Goal: Information Seeking & Learning: Learn about a topic

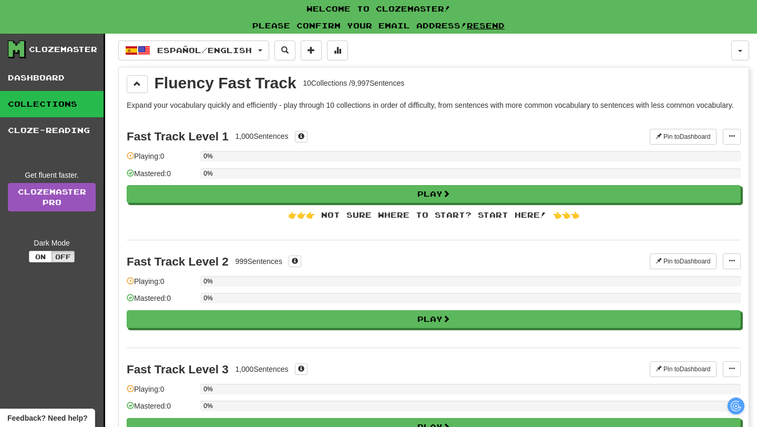
scroll to position [29, 0]
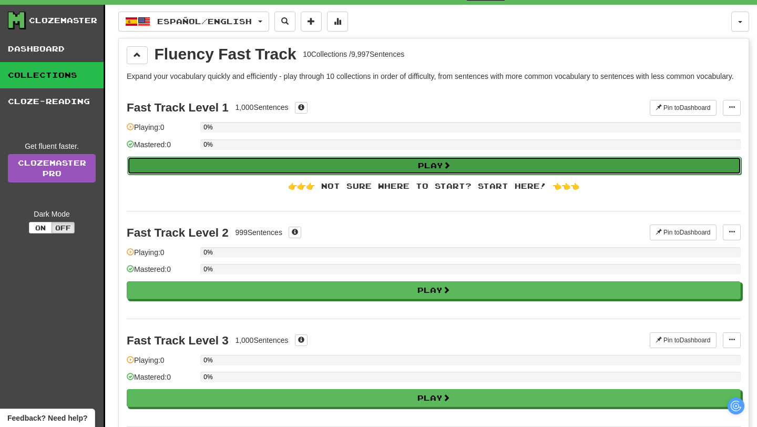
click at [450, 169] on span at bounding box center [446, 164] width 7 height 7
select select "**"
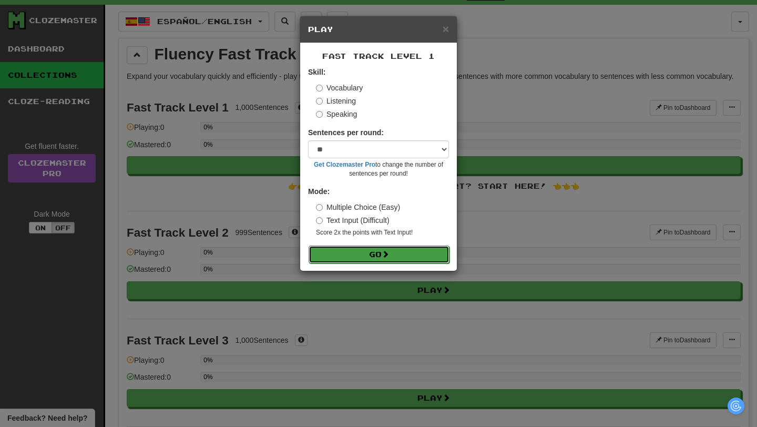
click at [408, 258] on button "Go" at bounding box center [379, 254] width 141 height 18
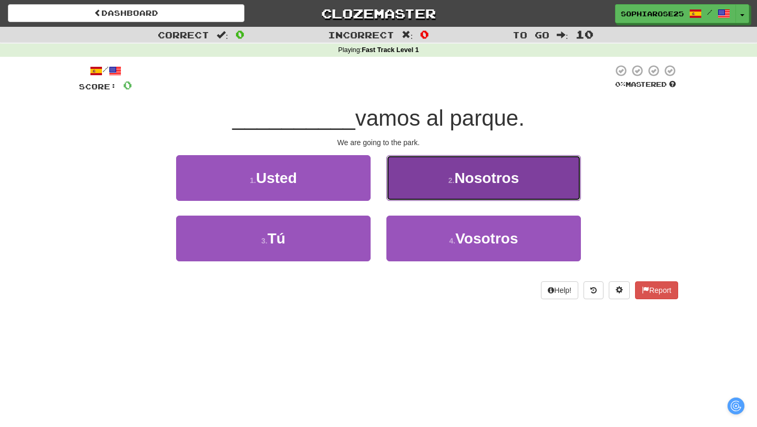
click at [438, 178] on button "2 . Nosotros" at bounding box center [483, 178] width 194 height 46
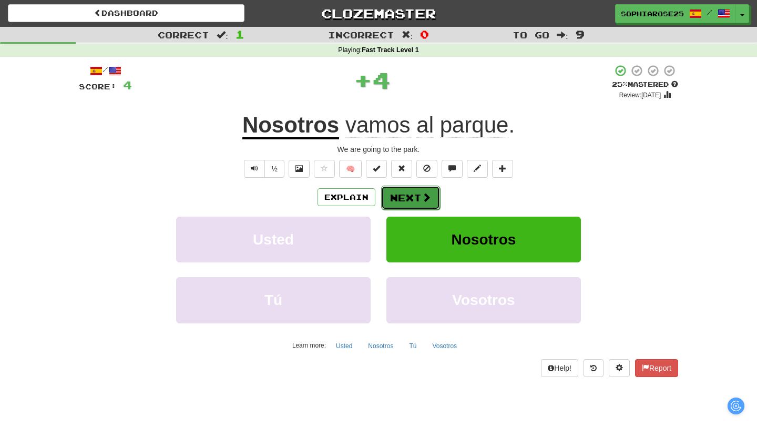
click at [419, 198] on button "Next" at bounding box center [410, 198] width 59 height 24
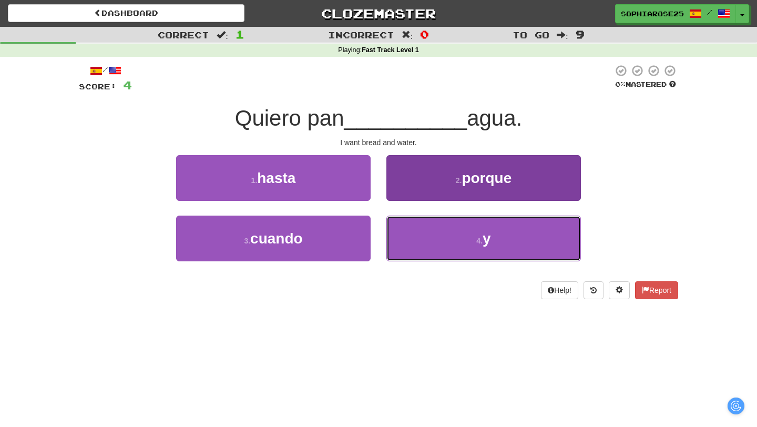
click at [453, 242] on button "4 . y" at bounding box center [483, 238] width 194 height 46
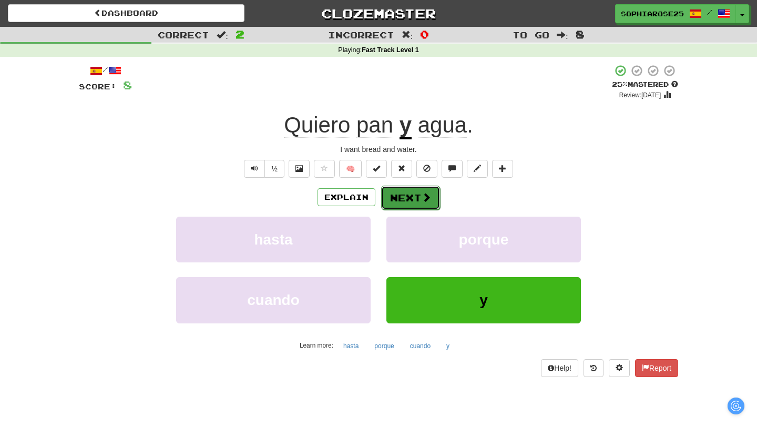
click at [423, 196] on span at bounding box center [426, 196] width 9 height 9
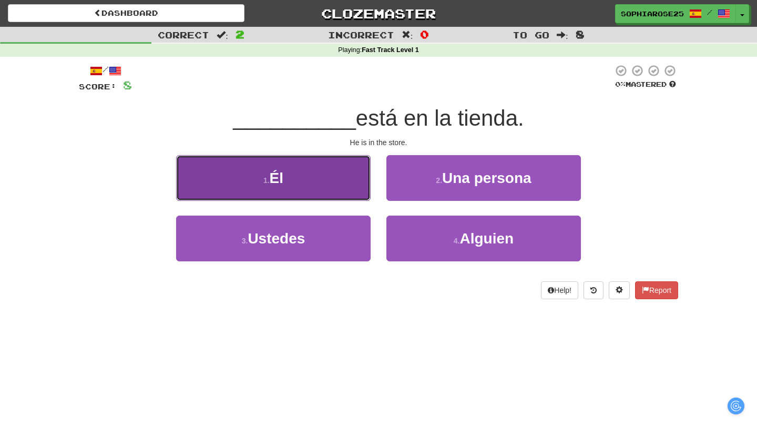
click at [344, 172] on button "1 . Él" at bounding box center [273, 178] width 194 height 46
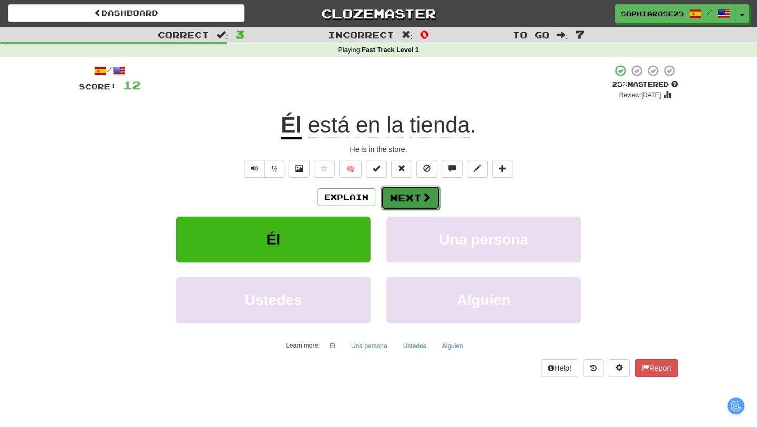
click at [422, 195] on span at bounding box center [426, 196] width 9 height 9
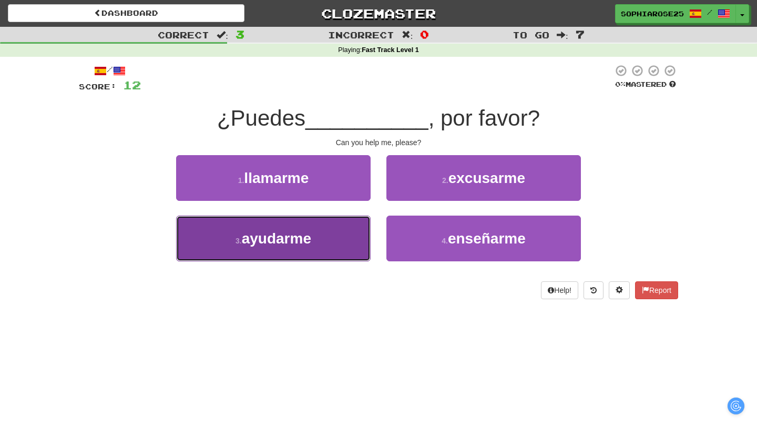
click at [311, 240] on span "ayudarme" at bounding box center [276, 238] width 69 height 16
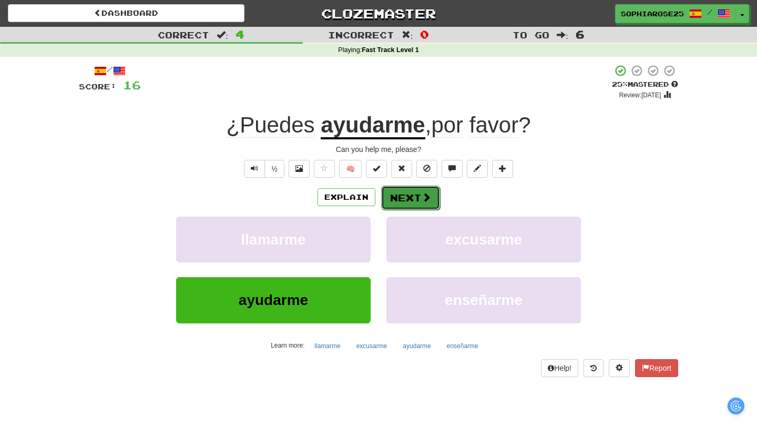
click at [432, 200] on button "Next" at bounding box center [410, 198] width 59 height 24
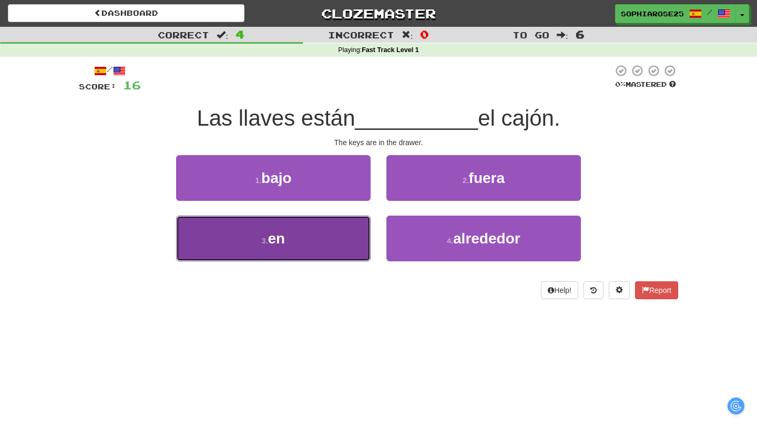
click at [342, 236] on button "3 . en" at bounding box center [273, 238] width 194 height 46
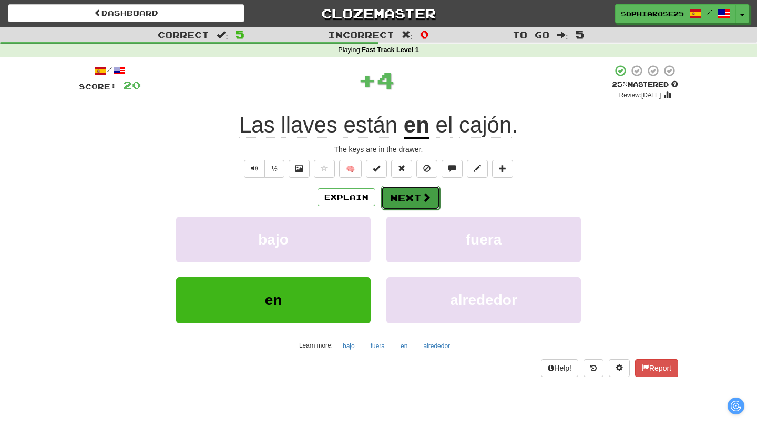
click at [412, 203] on button "Next" at bounding box center [410, 198] width 59 height 24
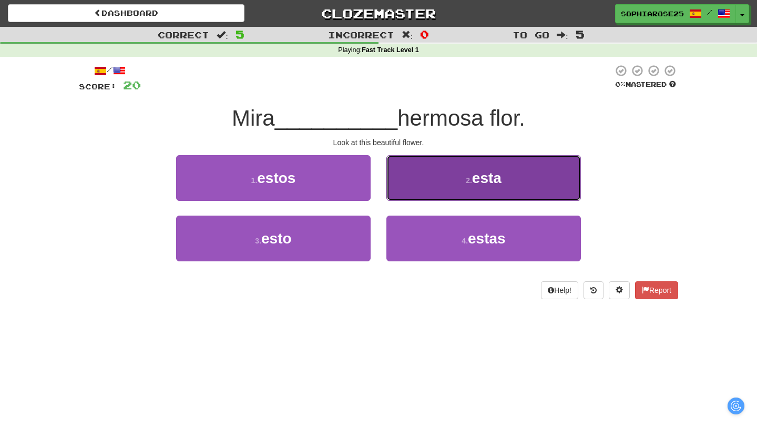
click at [420, 178] on button "2 . esta" at bounding box center [483, 178] width 194 height 46
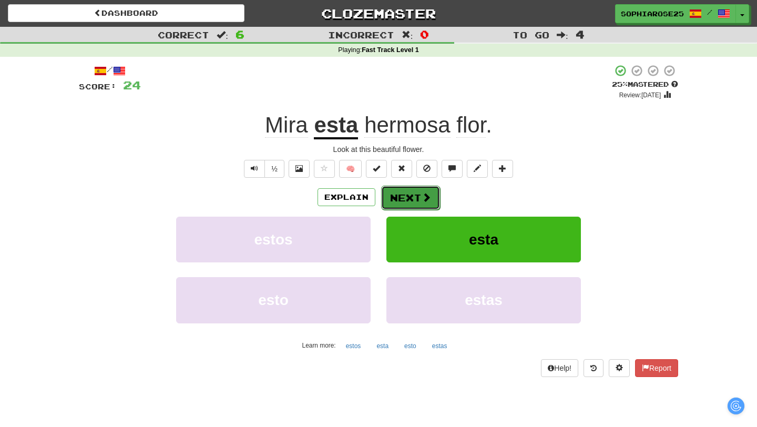
click at [414, 201] on button "Next" at bounding box center [410, 198] width 59 height 24
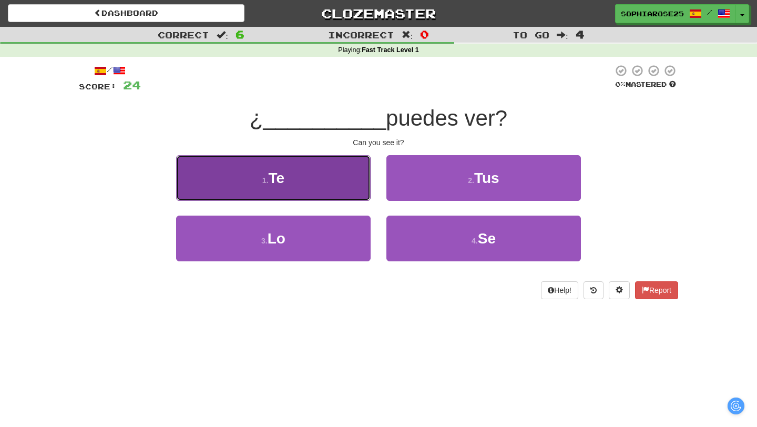
click at [346, 176] on button "1 . Te" at bounding box center [273, 178] width 194 height 46
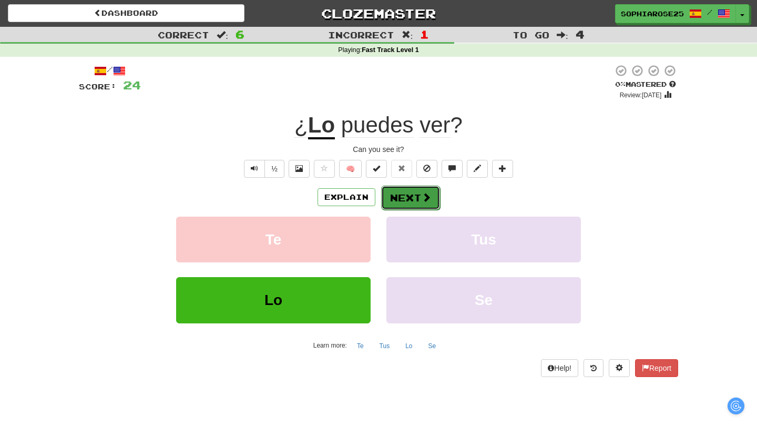
click at [397, 199] on button "Next" at bounding box center [410, 198] width 59 height 24
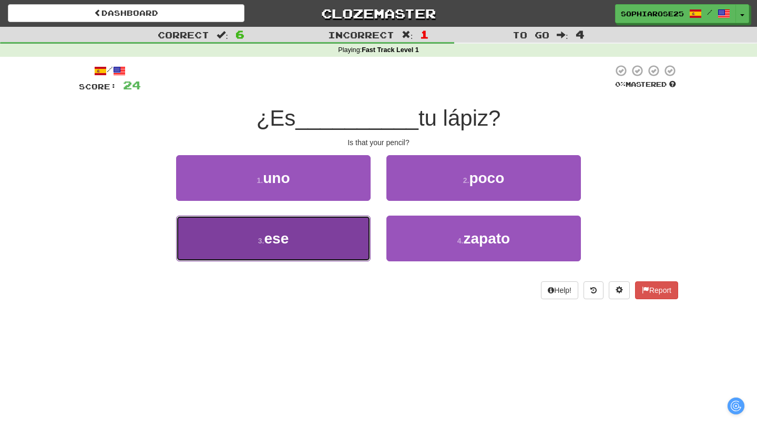
click at [326, 239] on button "3 . ese" at bounding box center [273, 238] width 194 height 46
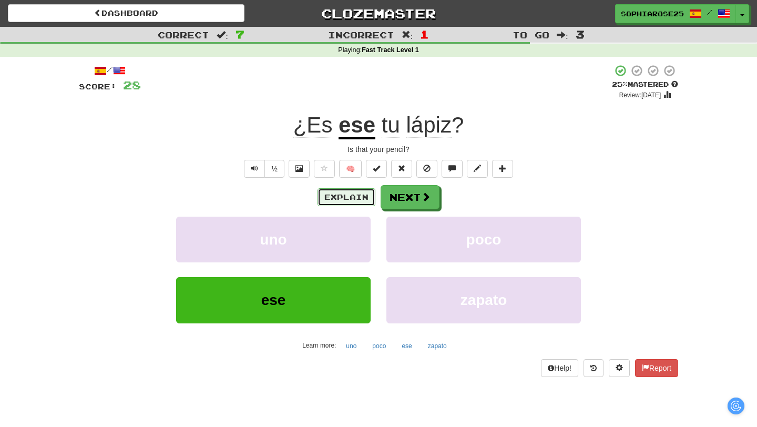
click at [353, 201] on button "Explain" at bounding box center [346, 197] width 58 height 18
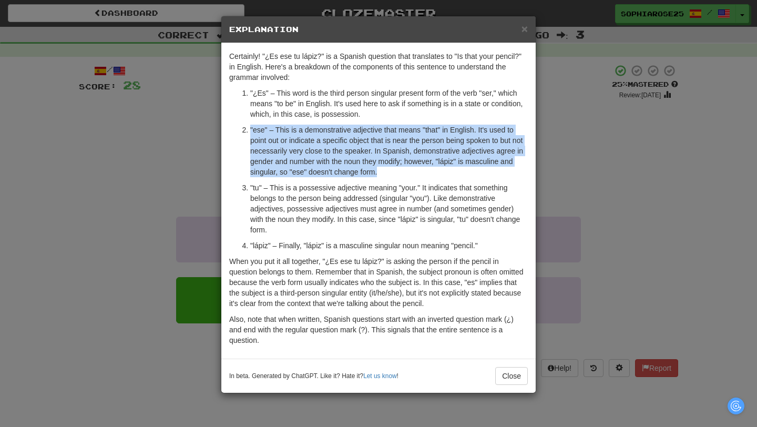
drag, startPoint x: 251, startPoint y: 130, endPoint x: 444, endPoint y: 170, distance: 196.9
click at [446, 170] on p ""ese" – This is a demonstrative adjective that means "that" in English. It's us…" at bounding box center [389, 151] width 278 height 53
copy p ""ese" – This is a demonstrative adjective that means "that" in English. It's us…"
click at [526, 31] on span "×" at bounding box center [524, 29] width 6 height 12
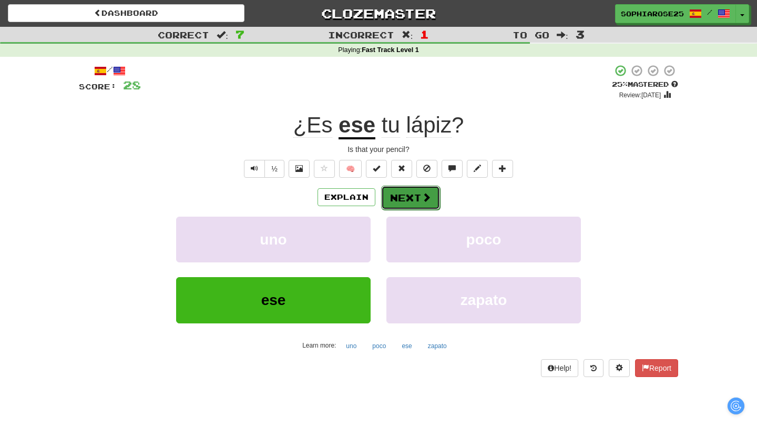
click at [418, 192] on button "Next" at bounding box center [410, 198] width 59 height 24
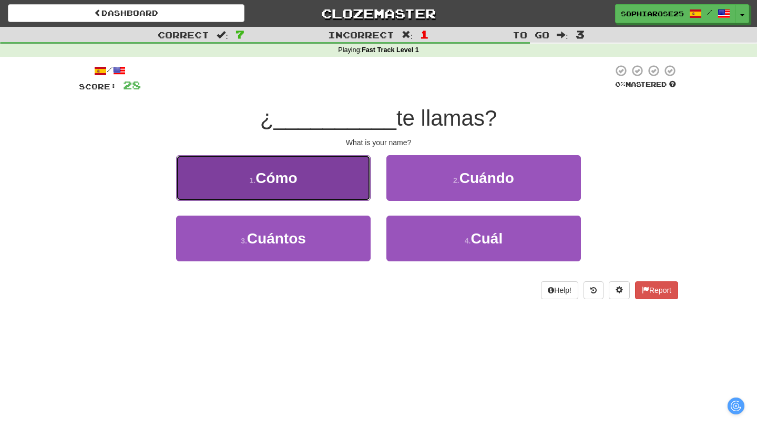
click at [325, 182] on button "1 . Cómo" at bounding box center [273, 178] width 194 height 46
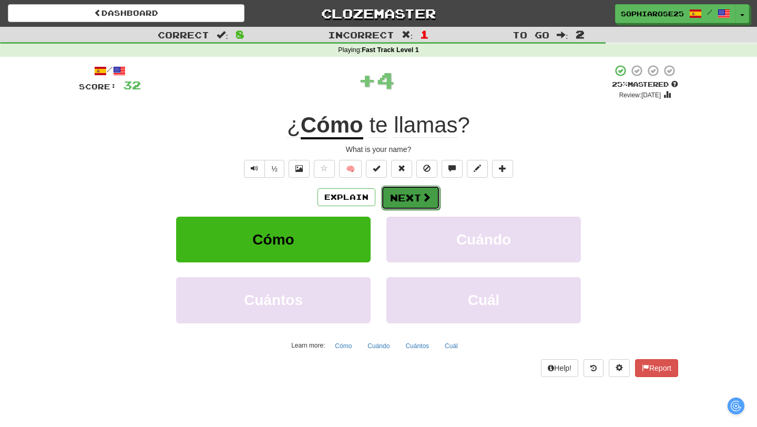
click at [414, 196] on button "Next" at bounding box center [410, 198] width 59 height 24
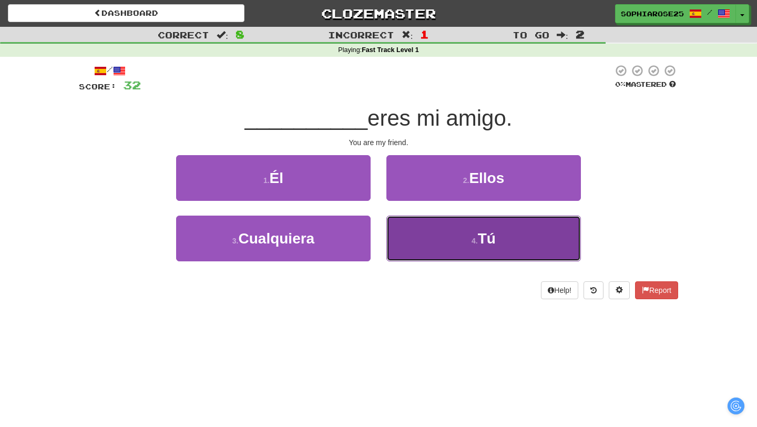
click at [442, 246] on button "4 . Tú" at bounding box center [483, 238] width 194 height 46
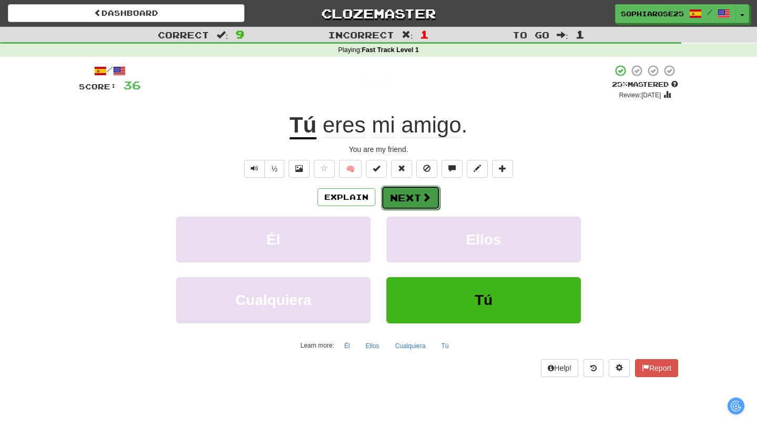
click at [399, 201] on button "Next" at bounding box center [410, 198] width 59 height 24
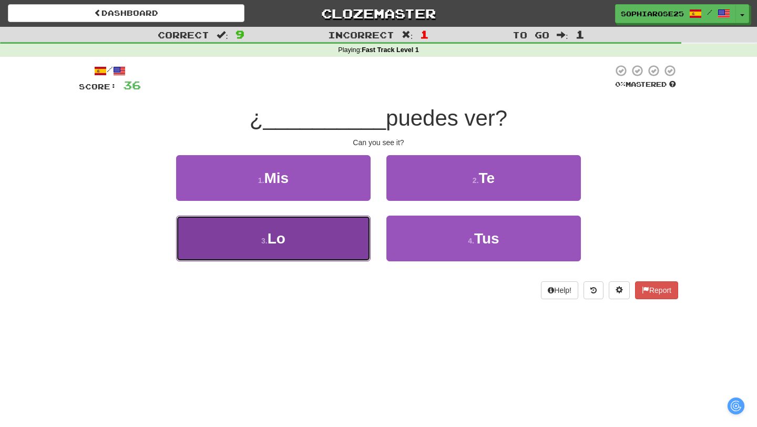
click at [329, 243] on button "3 . Lo" at bounding box center [273, 238] width 194 height 46
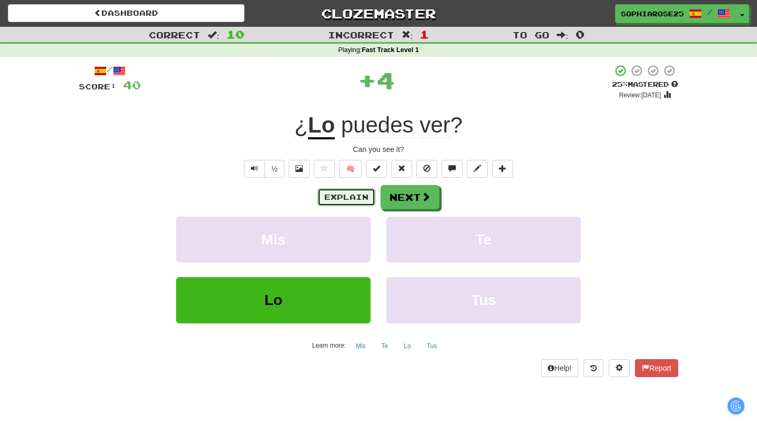
click at [344, 196] on button "Explain" at bounding box center [346, 197] width 58 height 18
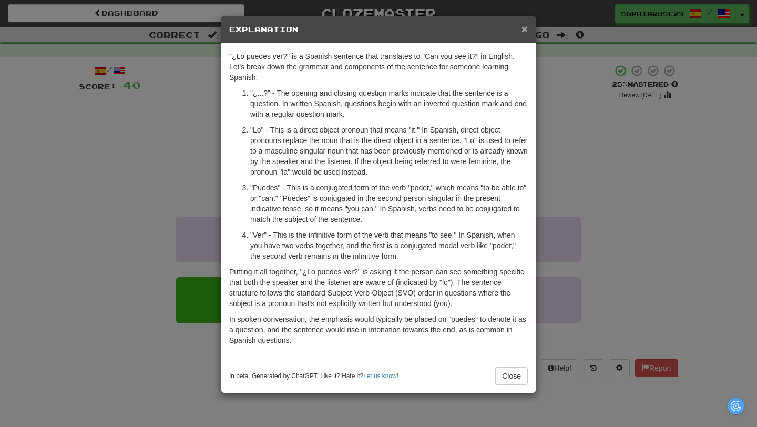
click at [525, 30] on span "×" at bounding box center [524, 29] width 6 height 12
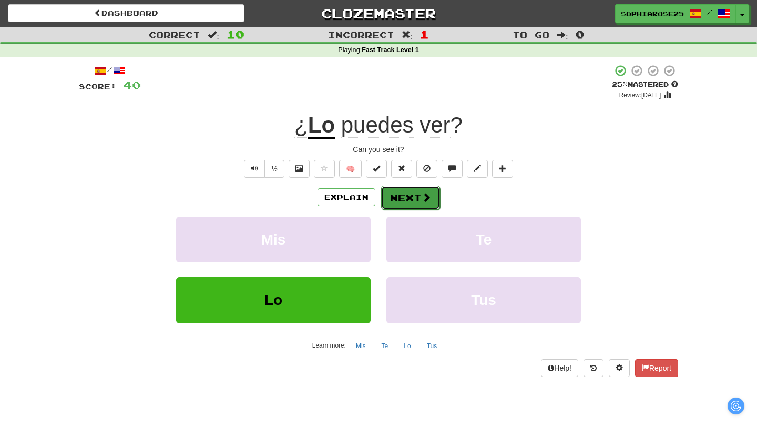
click at [424, 201] on span at bounding box center [426, 196] width 9 height 9
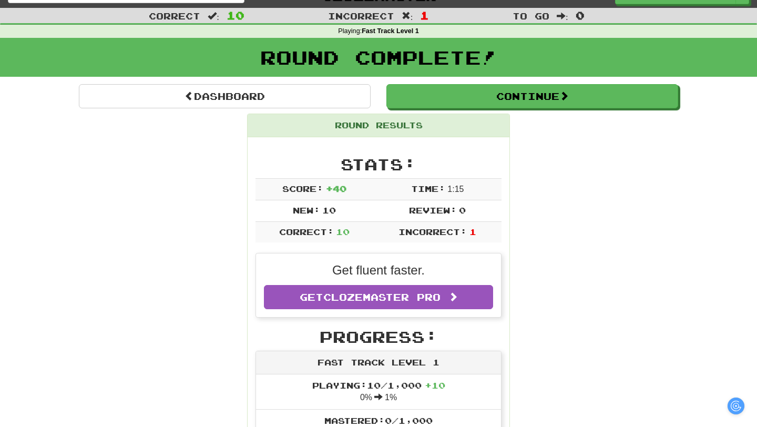
scroll to position [18, 0]
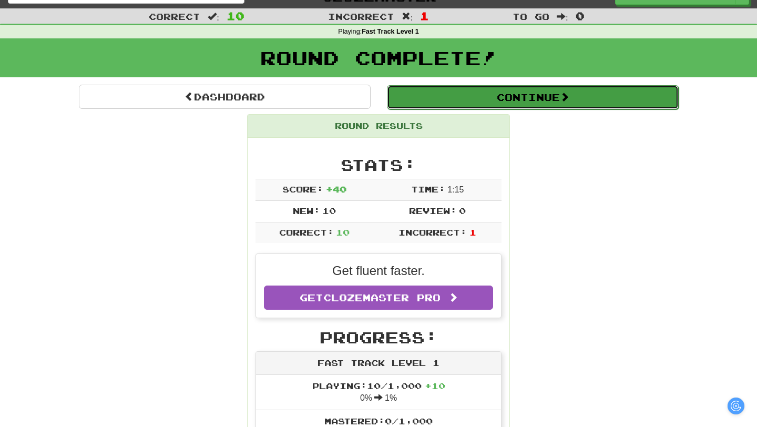
click at [429, 105] on button "Continue" at bounding box center [533, 97] width 292 height 24
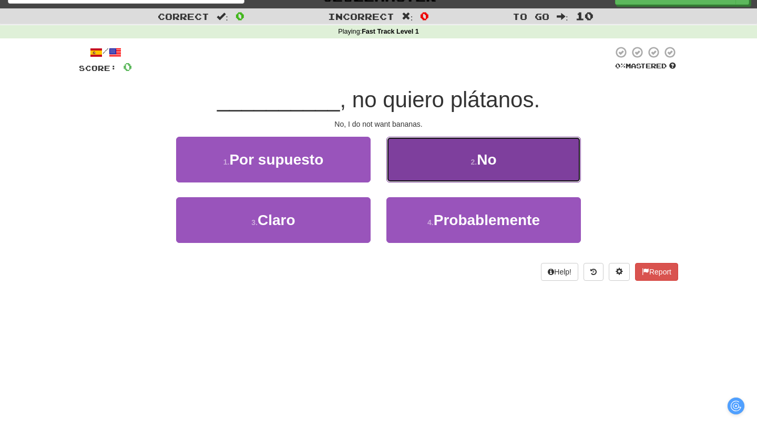
click at [433, 156] on button "2 . No" at bounding box center [483, 160] width 194 height 46
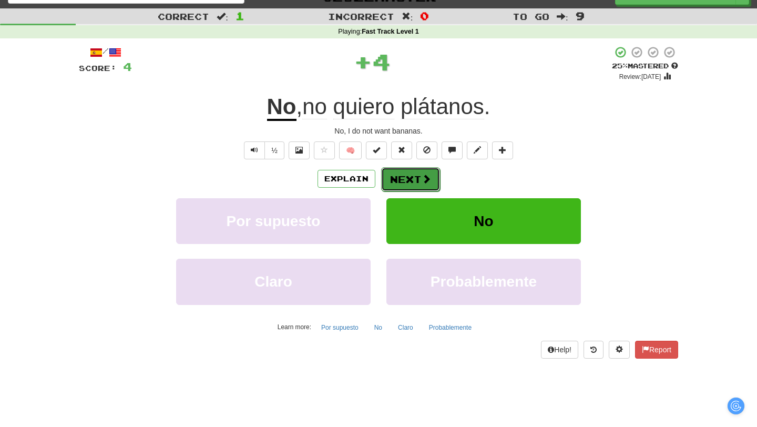
click at [412, 179] on button "Next" at bounding box center [410, 179] width 59 height 24
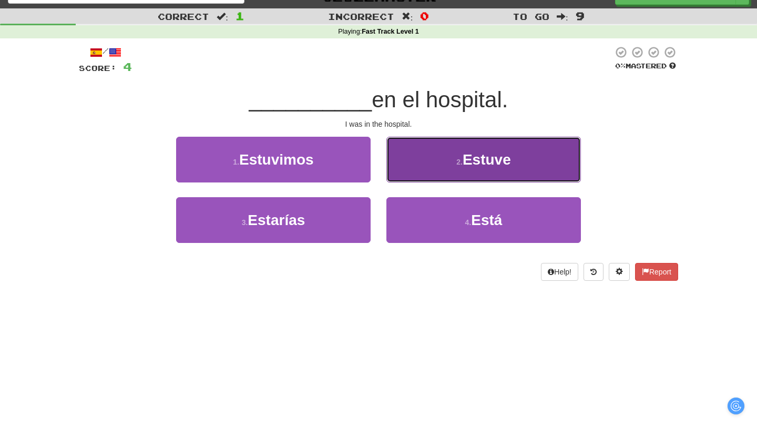
click at [448, 151] on button "2 . Estuve" at bounding box center [483, 160] width 194 height 46
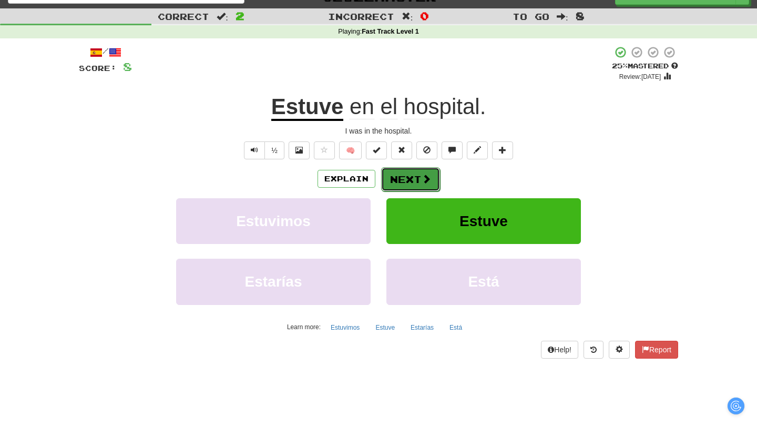
click at [413, 188] on button "Next" at bounding box center [410, 179] width 59 height 24
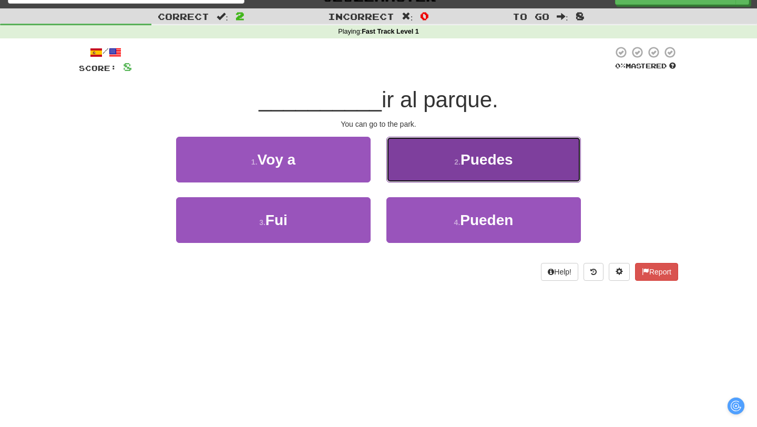
click at [455, 161] on small "2 ." at bounding box center [457, 162] width 6 height 8
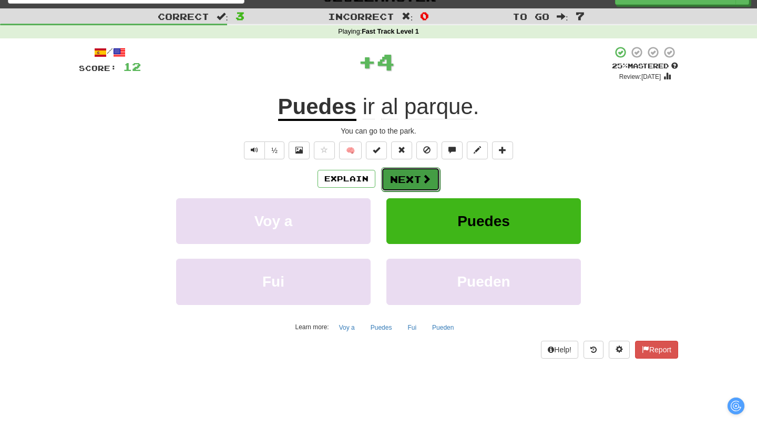
click at [422, 176] on span at bounding box center [426, 178] width 9 height 9
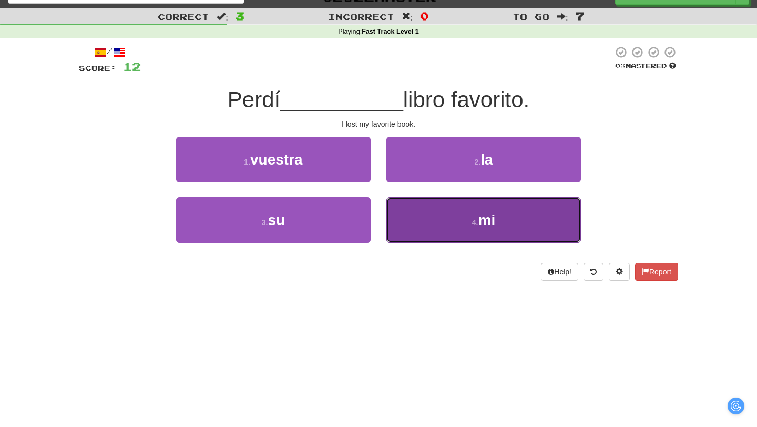
click at [463, 217] on button "4 . mi" at bounding box center [483, 220] width 194 height 46
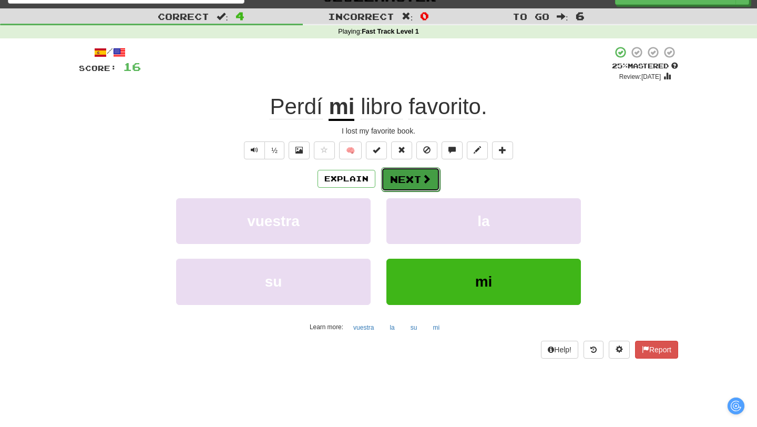
click at [419, 181] on button "Next" at bounding box center [410, 179] width 59 height 24
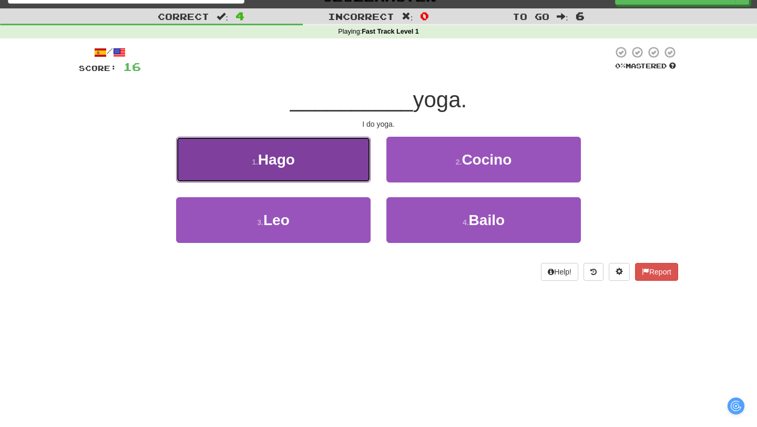
click at [356, 155] on button "1 . Hago" at bounding box center [273, 160] width 194 height 46
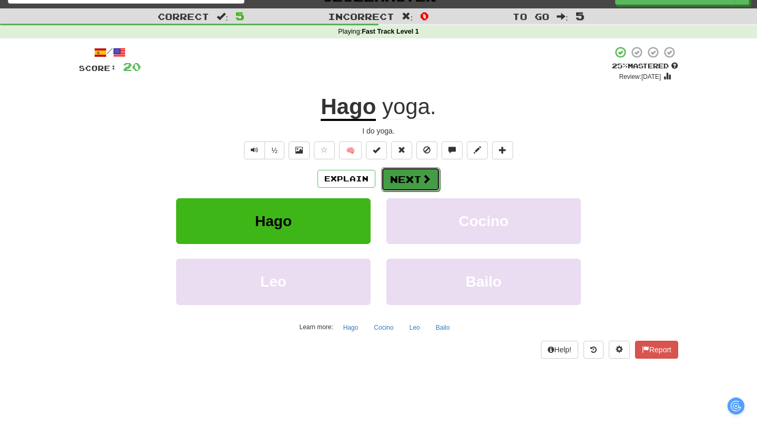
click at [406, 180] on button "Next" at bounding box center [410, 179] width 59 height 24
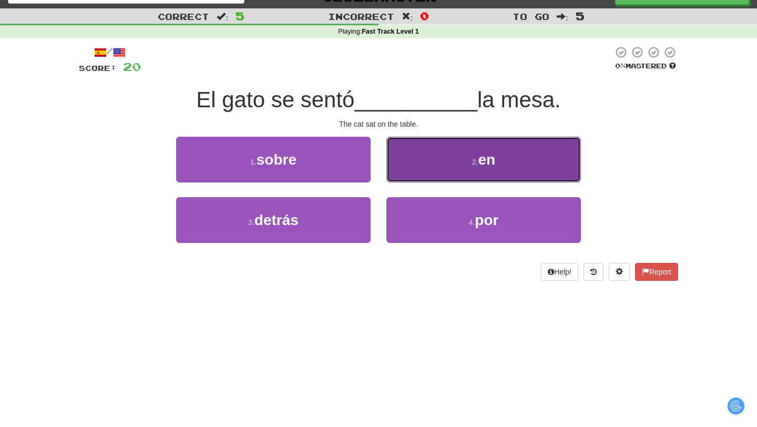
click at [436, 158] on button "2 . en" at bounding box center [483, 160] width 194 height 46
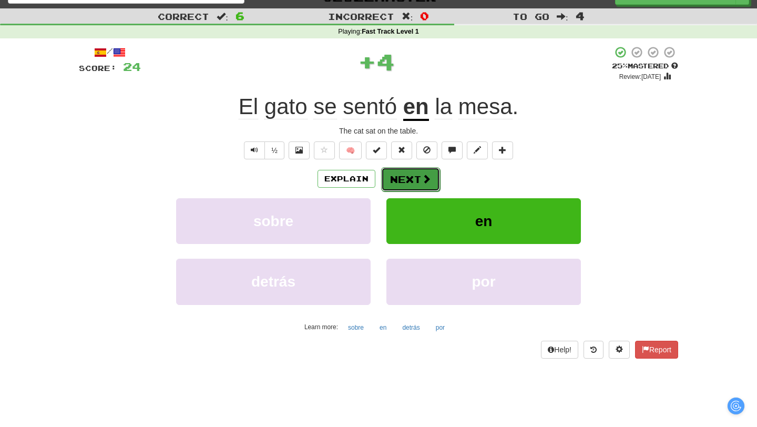
click at [413, 184] on button "Next" at bounding box center [410, 179] width 59 height 24
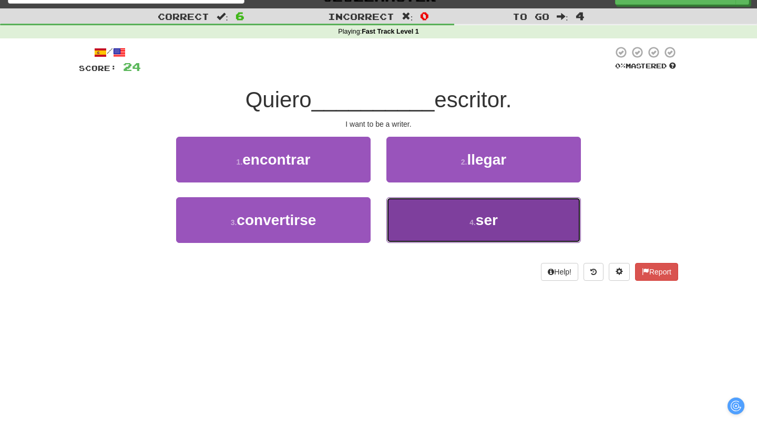
click at [432, 219] on button "4 . ser" at bounding box center [483, 220] width 194 height 46
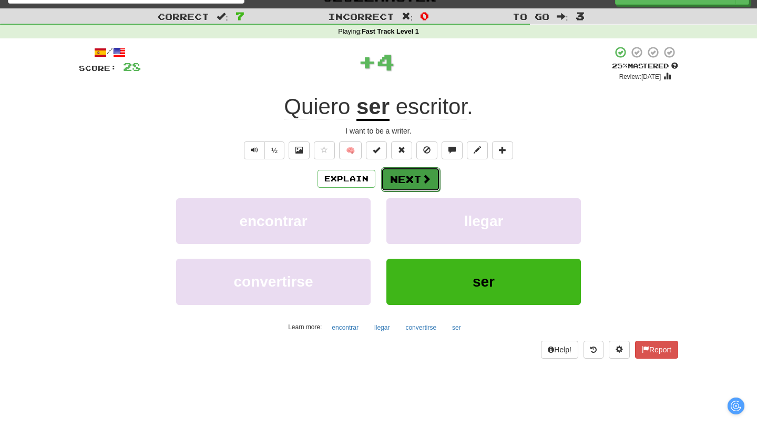
click at [412, 177] on button "Next" at bounding box center [410, 179] width 59 height 24
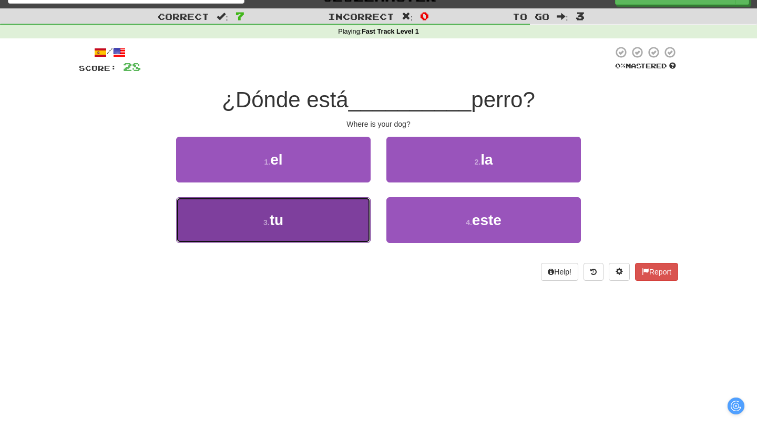
click at [296, 231] on button "3 . tu" at bounding box center [273, 220] width 194 height 46
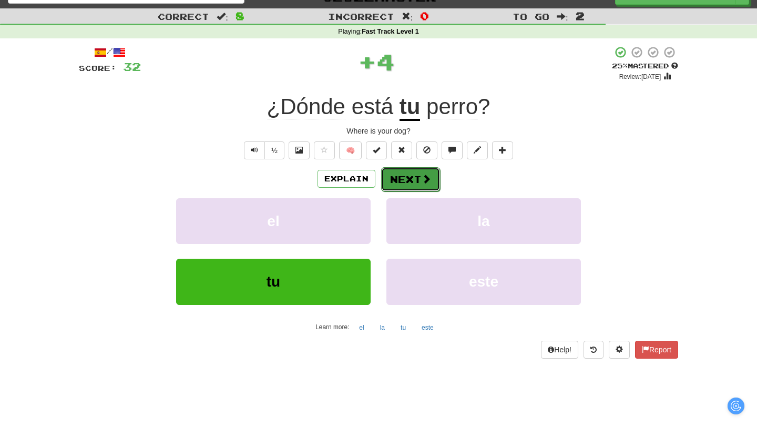
click at [417, 172] on button "Next" at bounding box center [410, 179] width 59 height 24
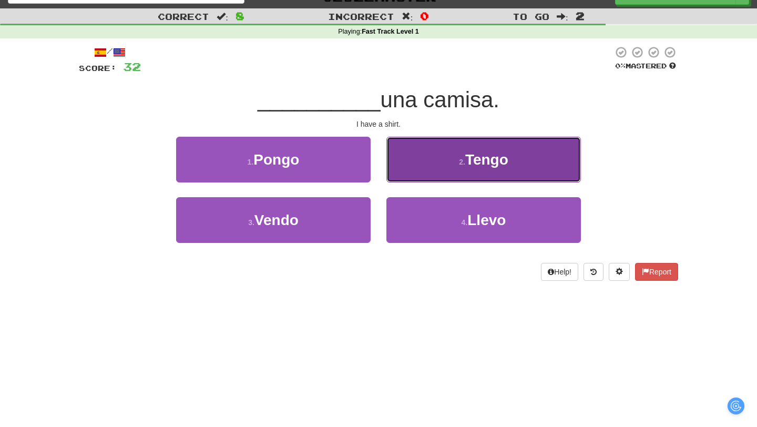
click at [419, 163] on button "2 . Tengo" at bounding box center [483, 160] width 194 height 46
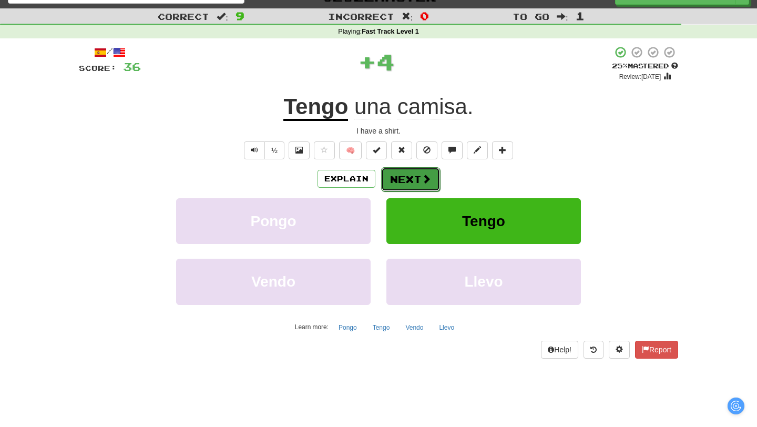
click at [417, 179] on button "Next" at bounding box center [410, 179] width 59 height 24
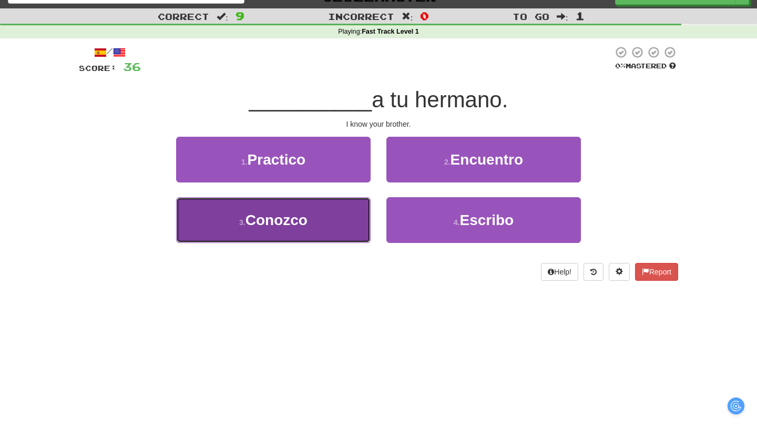
click at [316, 222] on button "3 . Conozco" at bounding box center [273, 220] width 194 height 46
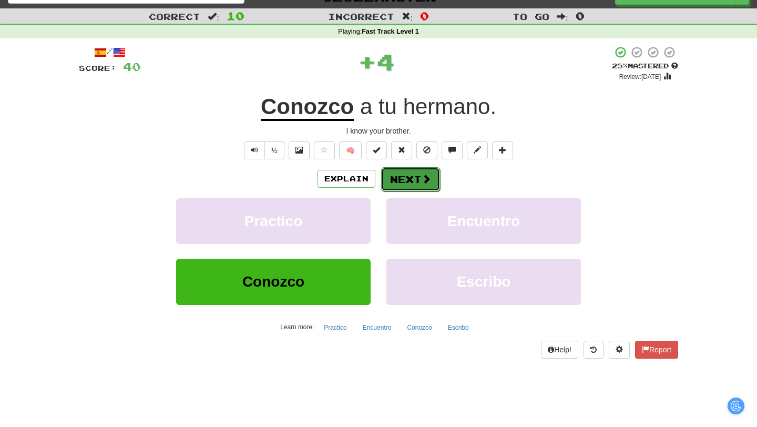
click at [407, 179] on button "Next" at bounding box center [410, 179] width 59 height 24
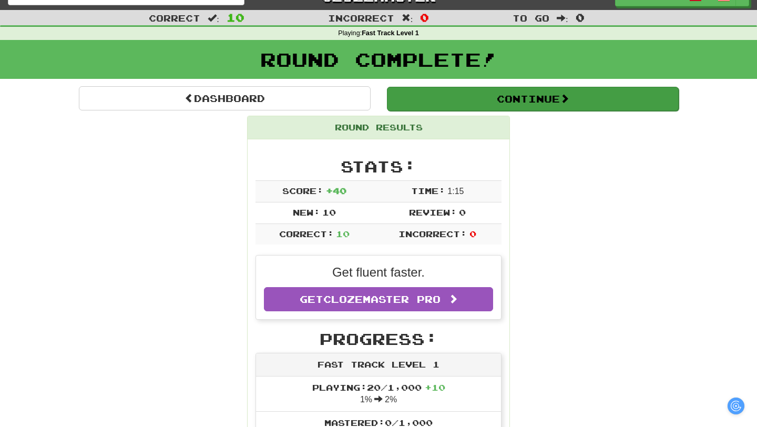
scroll to position [0, 0]
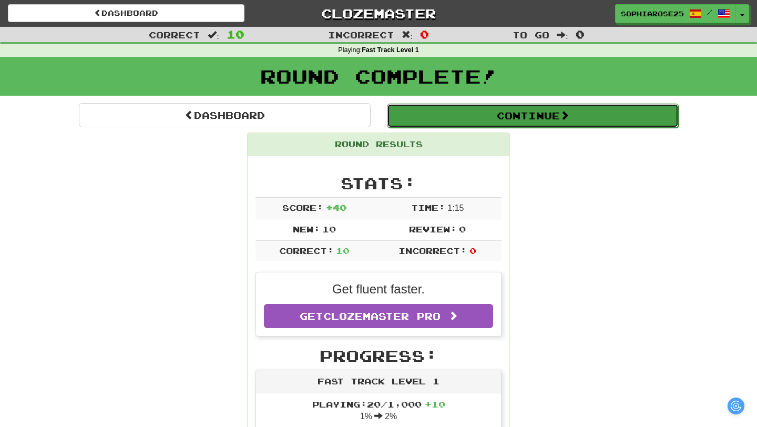
click at [415, 118] on button "Continue" at bounding box center [533, 116] width 292 height 24
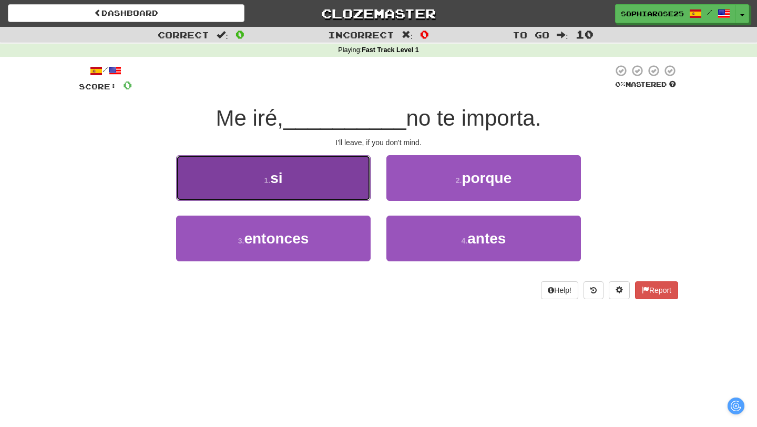
click at [336, 177] on button "1 . si" at bounding box center [273, 178] width 194 height 46
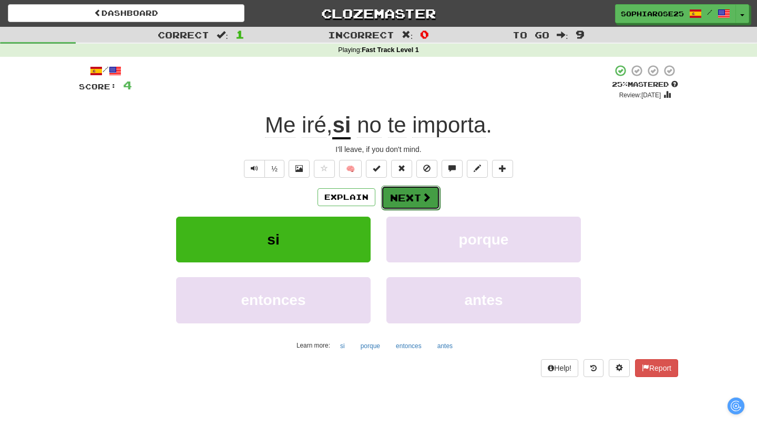
click at [432, 201] on button "Next" at bounding box center [410, 198] width 59 height 24
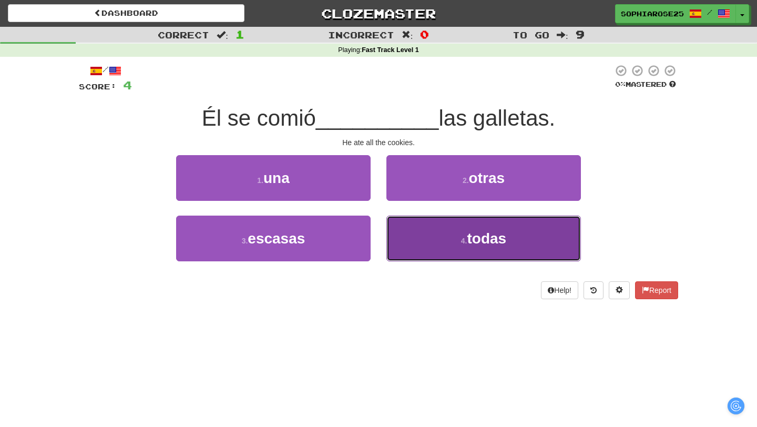
click at [415, 249] on button "4 . todas" at bounding box center [483, 238] width 194 height 46
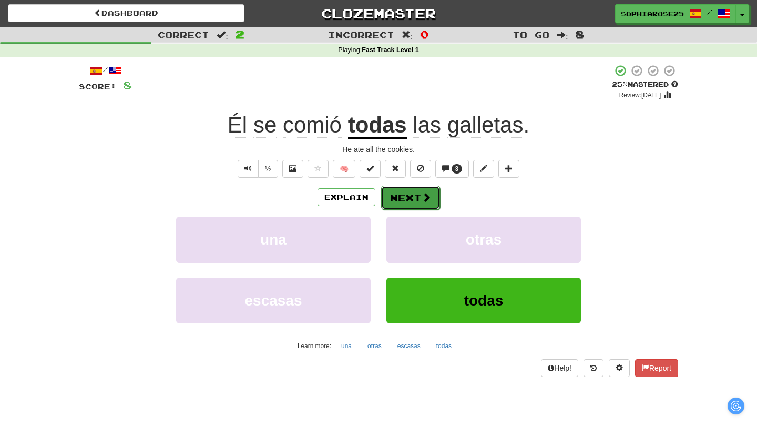
click at [402, 199] on button "Next" at bounding box center [410, 198] width 59 height 24
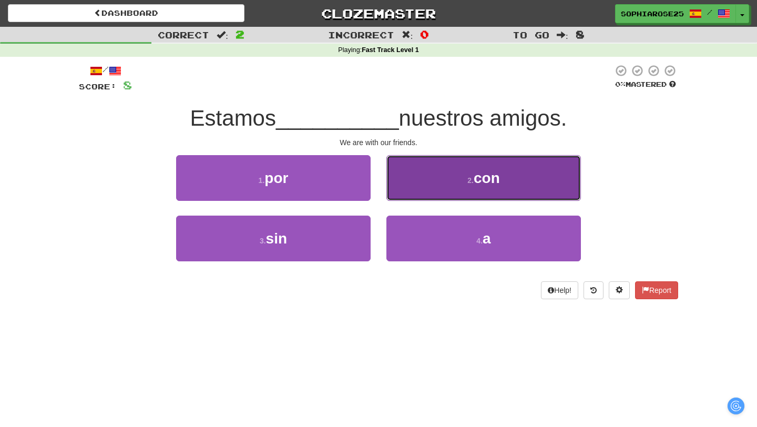
click at [427, 180] on button "2 . con" at bounding box center [483, 178] width 194 height 46
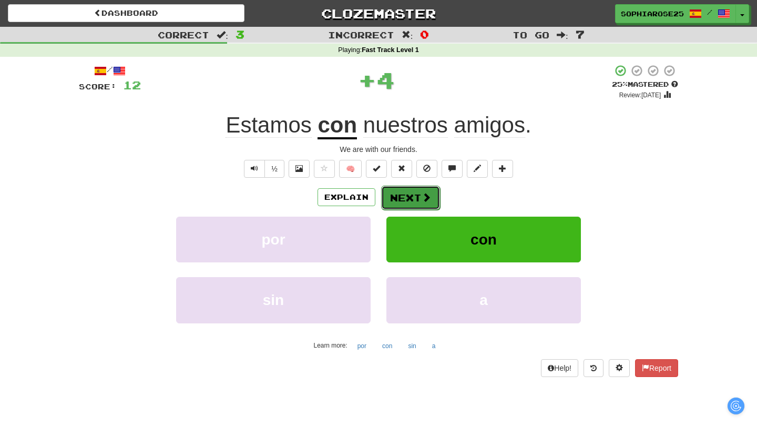
click at [403, 198] on button "Next" at bounding box center [410, 198] width 59 height 24
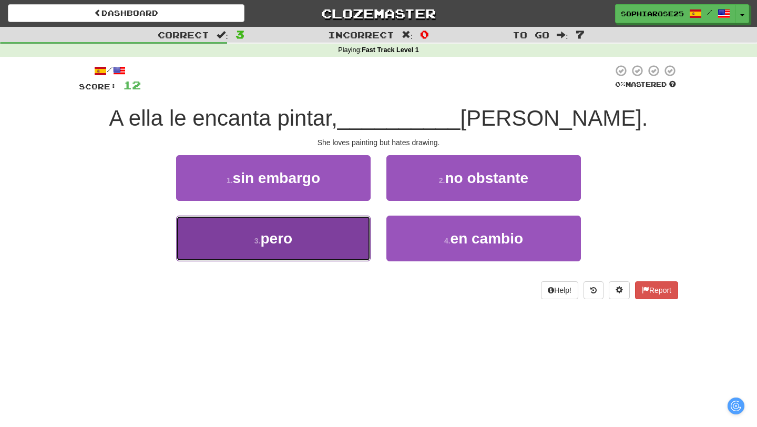
click at [322, 233] on button "3 . pero" at bounding box center [273, 238] width 194 height 46
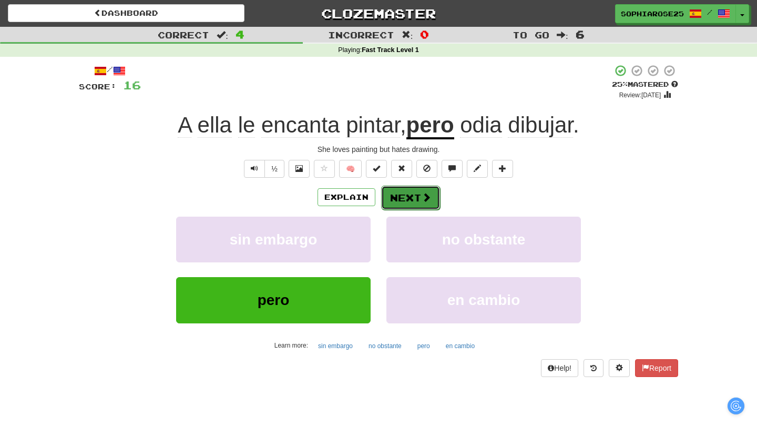
click at [415, 201] on button "Next" at bounding box center [410, 198] width 59 height 24
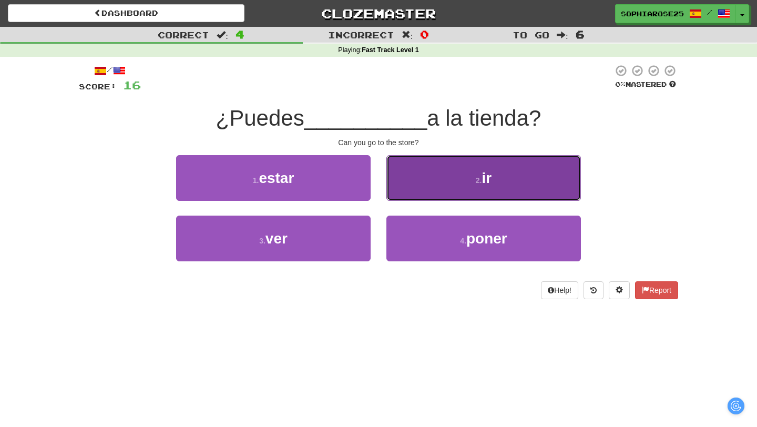
click at [433, 182] on button "2 . ir" at bounding box center [483, 178] width 194 height 46
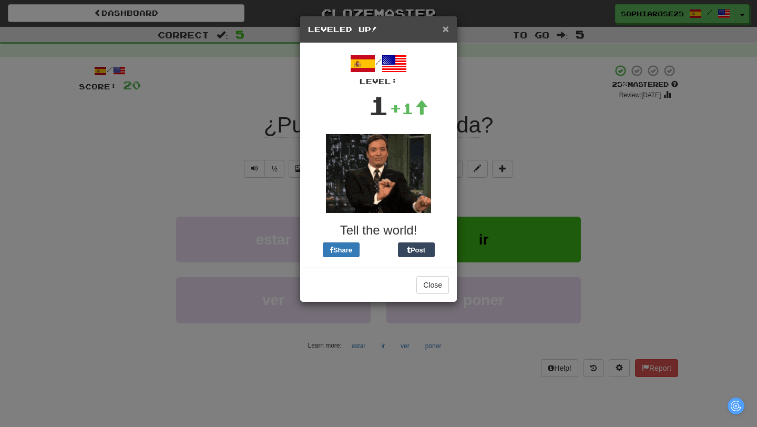
click at [445, 28] on span "×" at bounding box center [446, 29] width 6 height 12
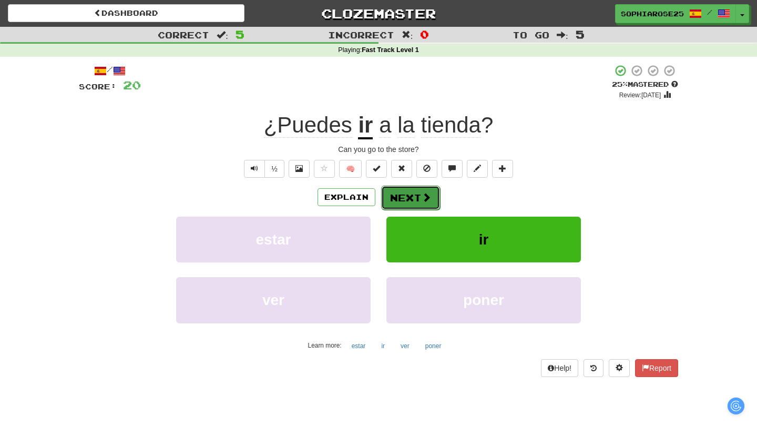
click at [422, 196] on span at bounding box center [426, 196] width 9 height 9
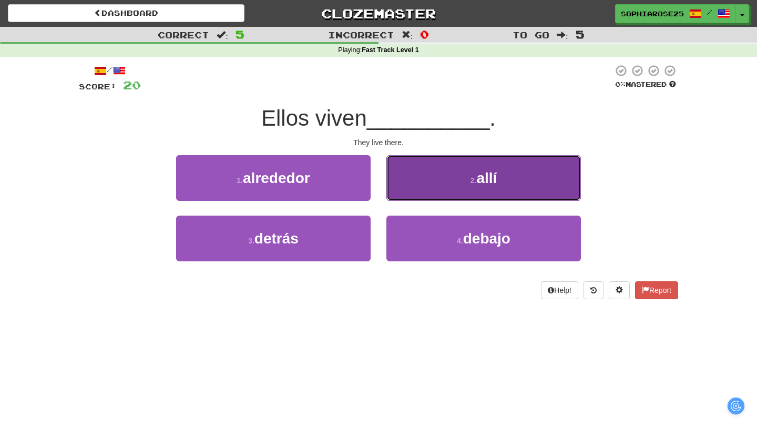
click at [436, 176] on button "2 . allí" at bounding box center [483, 178] width 194 height 46
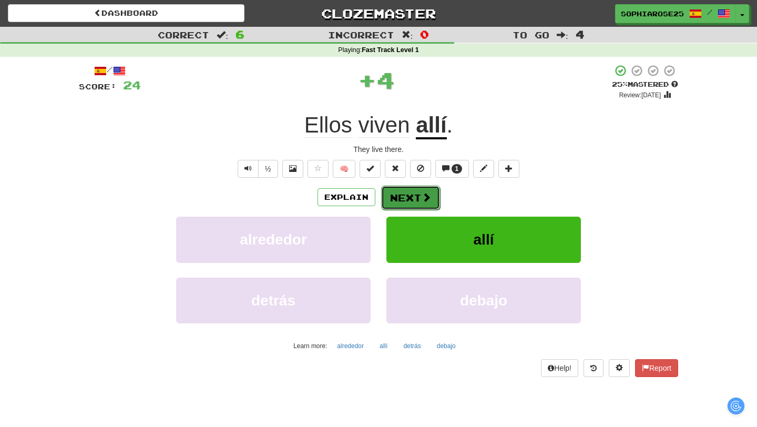
click at [409, 201] on button "Next" at bounding box center [410, 198] width 59 height 24
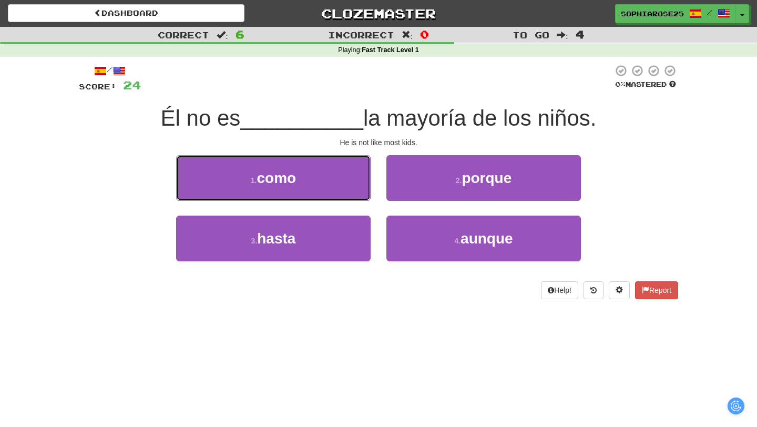
click at [345, 181] on button "1 . como" at bounding box center [273, 178] width 194 height 46
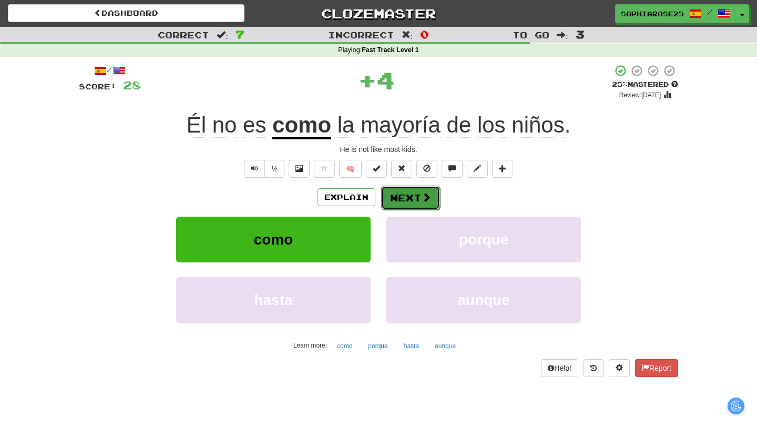
click at [418, 198] on button "Next" at bounding box center [410, 198] width 59 height 24
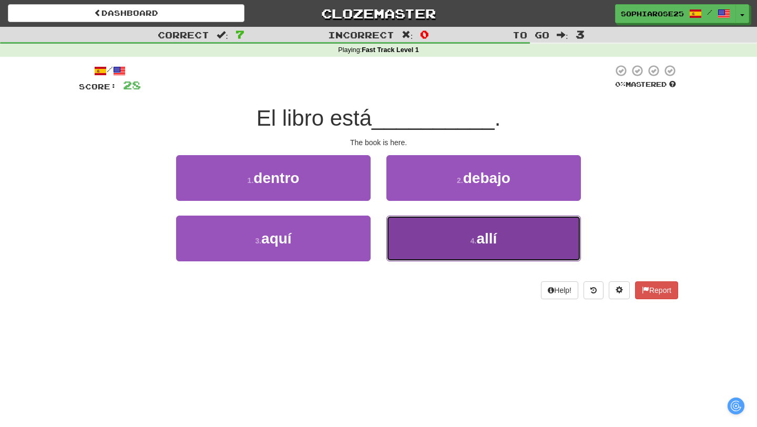
click at [442, 244] on button "4 . allí" at bounding box center [483, 238] width 194 height 46
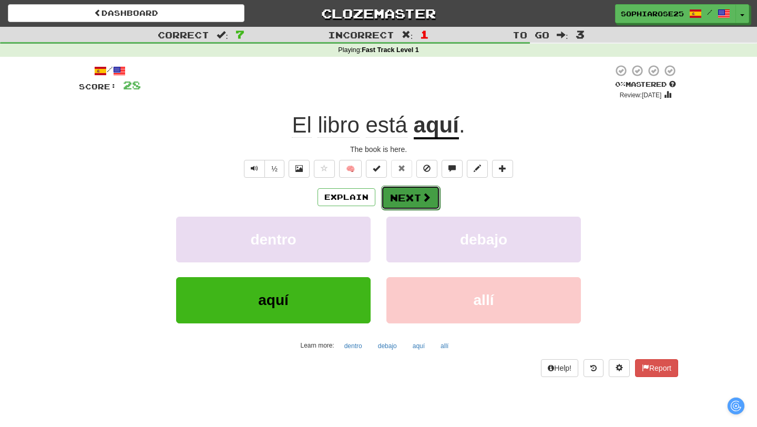
click at [405, 209] on button "Next" at bounding box center [410, 198] width 59 height 24
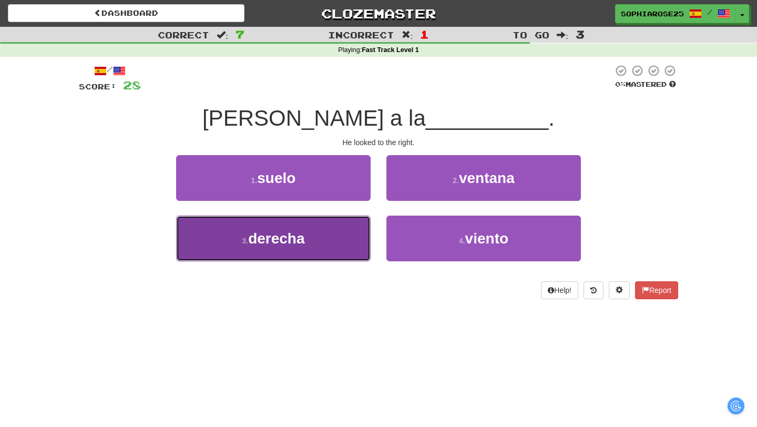
click at [334, 240] on button "3 . derecha" at bounding box center [273, 238] width 194 height 46
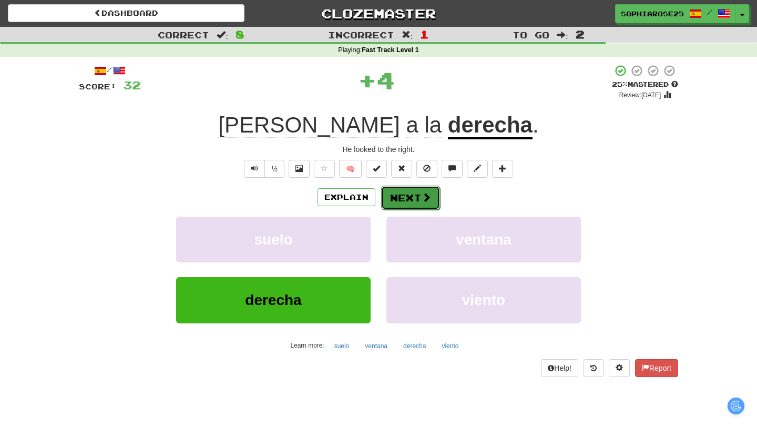
click at [418, 200] on button "Next" at bounding box center [410, 198] width 59 height 24
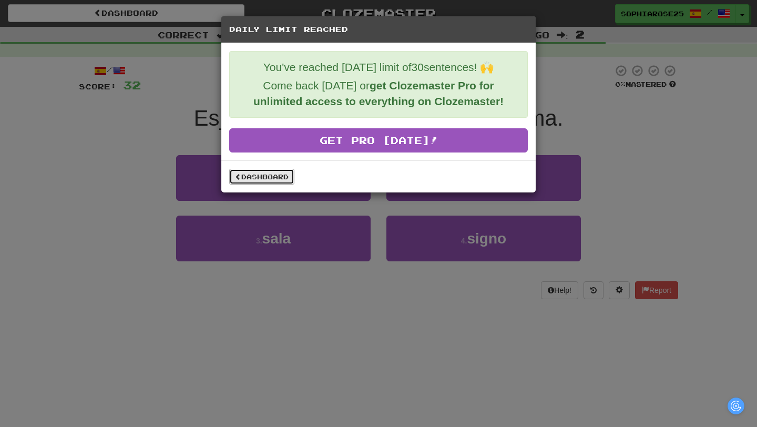
click at [279, 180] on link "Dashboard" at bounding box center [261, 177] width 65 height 16
